Goal: Task Accomplishment & Management: Complete application form

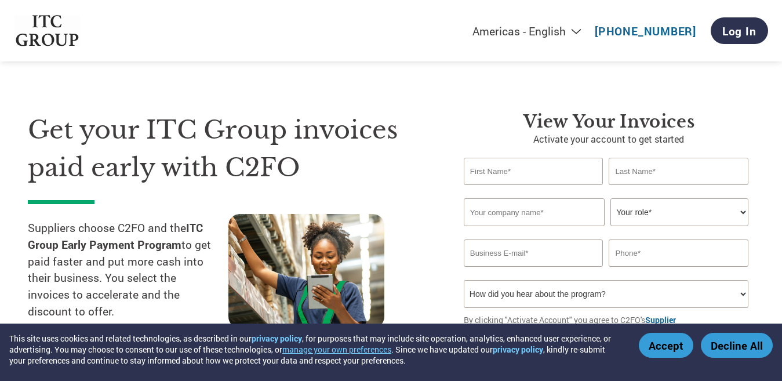
drag, startPoint x: 669, startPoint y: 347, endPoint x: 662, endPoint y: 337, distance: 12.1
click at [668, 347] on button "Accept" at bounding box center [666, 345] width 54 height 25
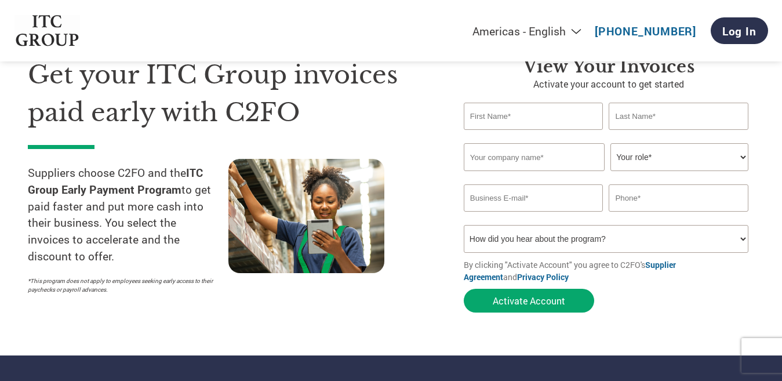
scroll to position [58, 0]
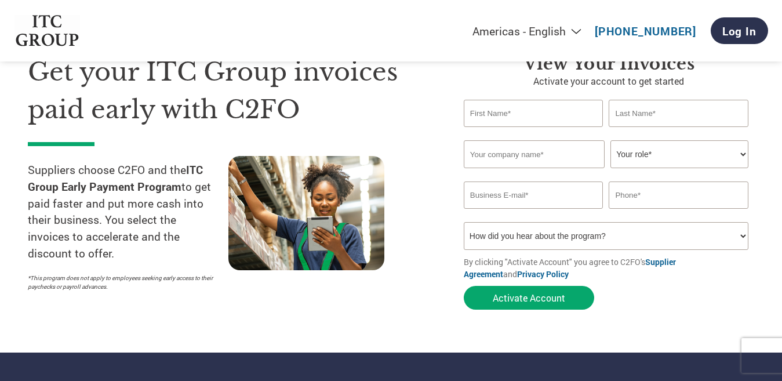
click at [623, 147] on select "Your role* CFO Controller Credit Manager Finance Director Treasurer CEO Preside…" at bounding box center [679, 154] width 138 height 28
click at [396, 246] on div at bounding box center [328, 226] width 201 height 141
click at [501, 235] on select "How did you hear about the program? Received a letter Email Social Media Online…" at bounding box center [606, 236] width 285 height 28
select select "Email"
click at [464, 222] on select "How did you hear about the program? Received a letter Email Social Media Online…" at bounding box center [606, 236] width 285 height 28
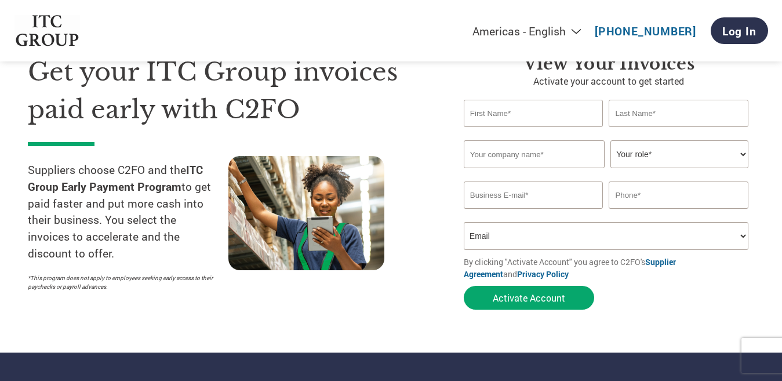
click at [500, 195] on input "email" at bounding box center [534, 194] width 140 height 27
click at [541, 154] on input "text" at bounding box center [534, 154] width 141 height 28
type input "M/S S.K Traders"
click at [501, 116] on input "text" at bounding box center [534, 113] width 140 height 27
click at [531, 108] on input "text" at bounding box center [534, 113] width 140 height 27
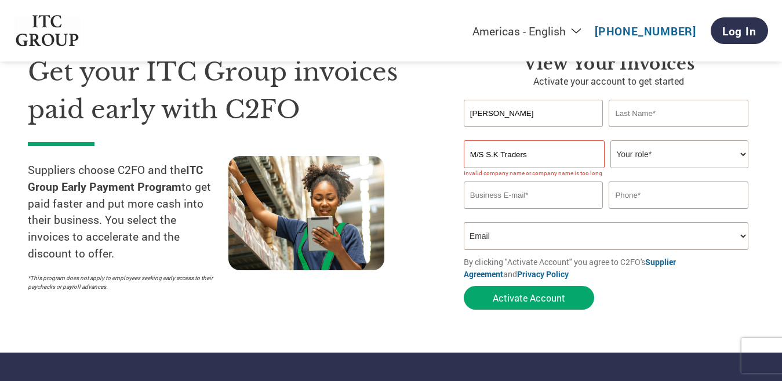
type input "Sisir"
type input "Patra"
click at [486, 156] on input "M/S S.K Traders" at bounding box center [534, 154] width 141 height 28
type input "S.K Traders"
click at [649, 159] on select "Your role* CFO Controller Credit Manager Finance Director Treasurer CEO Preside…" at bounding box center [679, 154] width 138 height 28
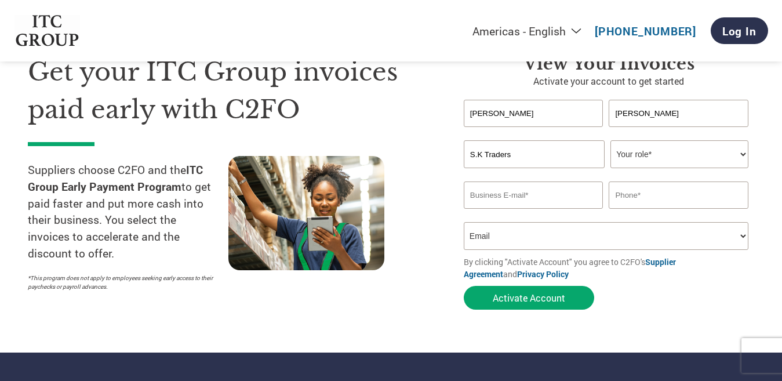
click at [537, 194] on input "email" at bounding box center [534, 194] width 140 height 27
type input "sktraders288@gmail.com"
type input "9831513770"
click at [743, 232] on select "How did you hear about the program? Received a letter Email Social Media Online…" at bounding box center [606, 236] width 285 height 28
click at [464, 222] on select "How did you hear about the program? Received a letter Email Social Media Online…" at bounding box center [606, 236] width 285 height 28
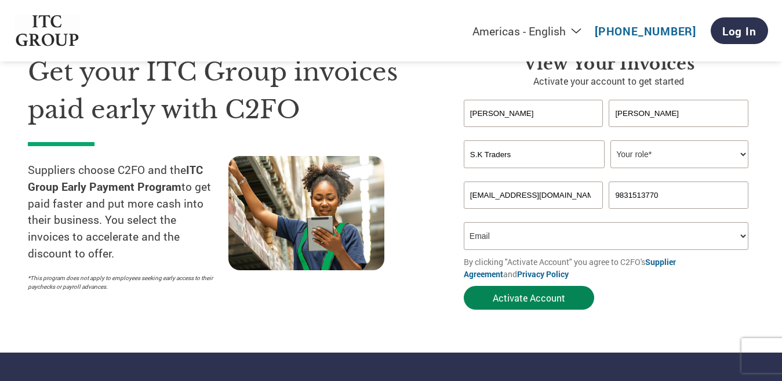
click at [505, 296] on button "Activate Account" at bounding box center [529, 298] width 130 height 24
click at [675, 155] on select "Your role* CFO Controller Credit Manager Finance Director Treasurer CEO Preside…" at bounding box center [679, 154] width 138 height 28
select select "OWNER_FOUNDER"
click at [610, 140] on select "Your role* CFO Controller Credit Manager Finance Director Treasurer CEO Preside…" at bounding box center [679, 154] width 138 height 28
click at [464, 256] on link "Supplier Agreement" at bounding box center [570, 267] width 212 height 23
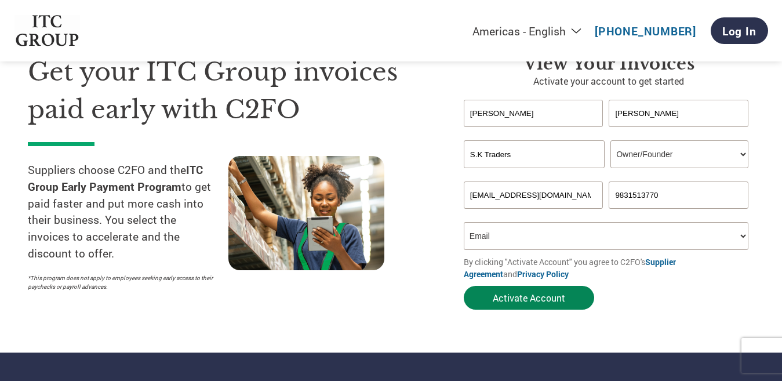
click at [533, 296] on button "Activate Account" at bounding box center [529, 298] width 130 height 24
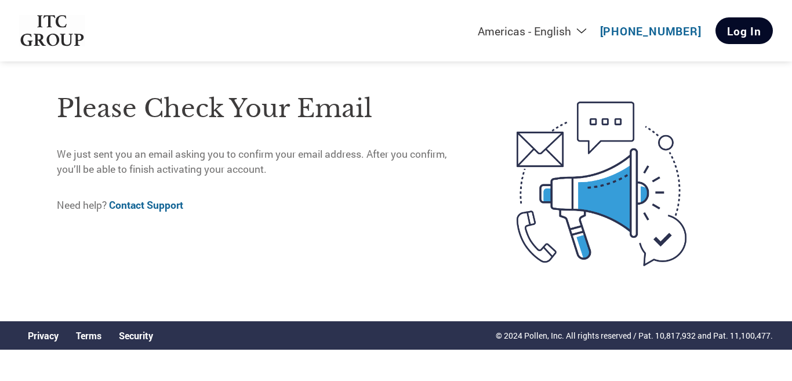
click at [739, 32] on link "Log In" at bounding box center [743, 30] width 57 height 27
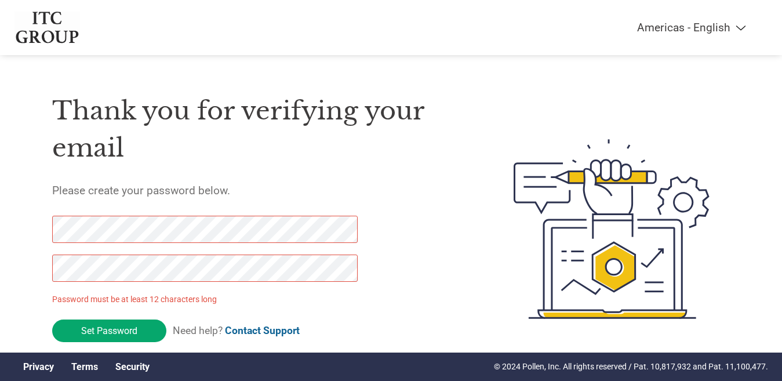
click at [43, 228] on div "Thank you for verifying your email Please create your password below. Password …" at bounding box center [391, 228] width 754 height 307
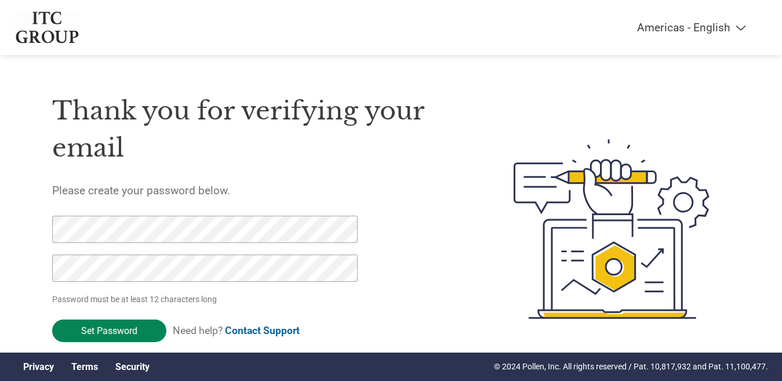
click at [92, 326] on input "Set Password" at bounding box center [109, 330] width 114 height 23
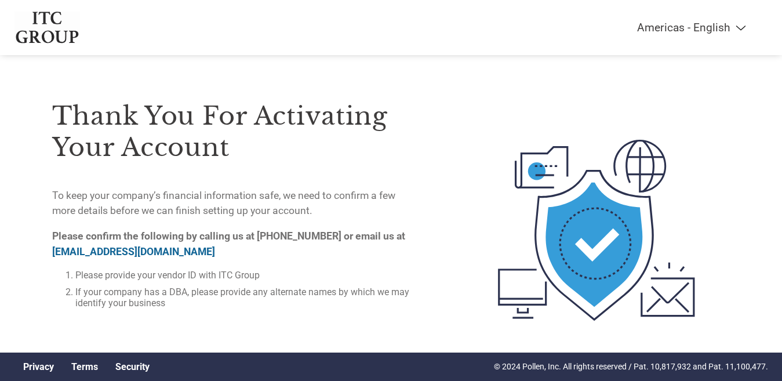
click at [131, 251] on link "[EMAIL_ADDRESS][DOMAIN_NAME]" at bounding box center [133, 252] width 163 height 12
click at [556, 30] on div "Americas - English Américas - Español [GEOGRAPHIC_DATA] - Português [GEOGRAPHIC…" at bounding box center [607, 27] width 269 height 13
